Goal: Check status: Check status

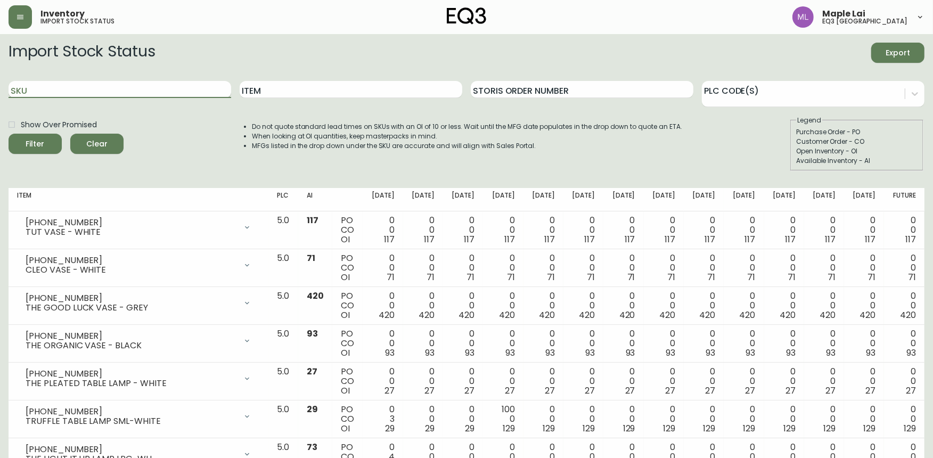
click at [108, 91] on input "SKU" at bounding box center [120, 89] width 223 height 17
paste input "3020-627-13-A"
click at [9, 134] on button "Filter" at bounding box center [35, 144] width 53 height 20
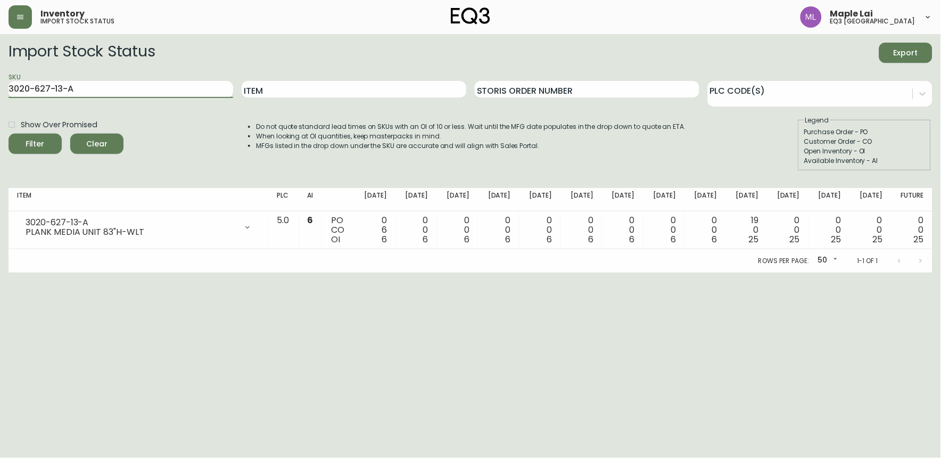
drag, startPoint x: 103, startPoint y: 86, endPoint x: -3, endPoint y: 84, distance: 106.0
click at [0, 84] on html "Inventory import stock status Maple Lai eq3 [GEOGRAPHIC_DATA] Import Stock Stat…" at bounding box center [470, 136] width 941 height 273
paste input "32-40"
click at [9, 134] on button "Filter" at bounding box center [35, 144] width 53 height 20
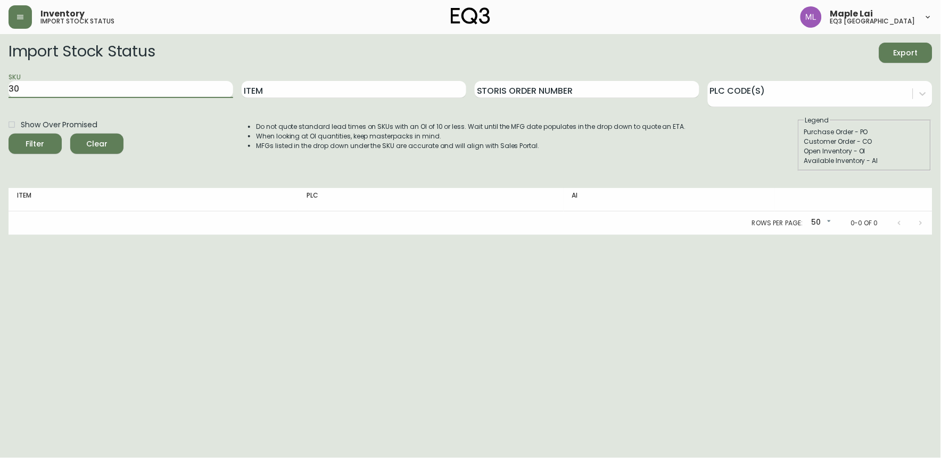
type input "3"
